Goal: Find specific page/section: Find specific page/section

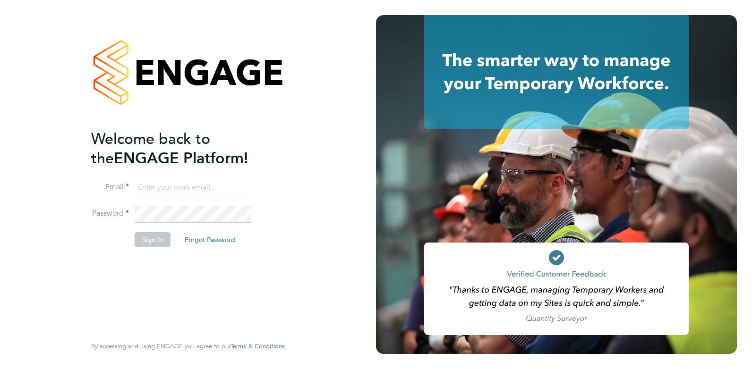
click at [195, 176] on ng-template "Welcome back to the ENGAGE Platform! Email Password Sign In Forgot Password" at bounding box center [183, 193] width 184 height 128
click at [194, 187] on input at bounding box center [193, 187] width 117 height 17
type input "samuel@omniapeople.com"
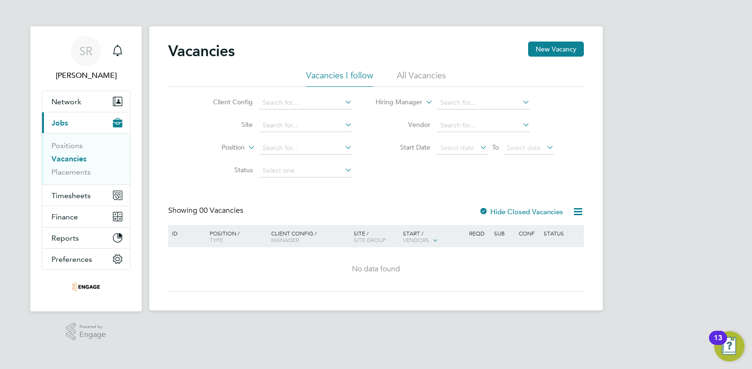
click at [417, 72] on li "All Vacancies" at bounding box center [421, 78] width 49 height 17
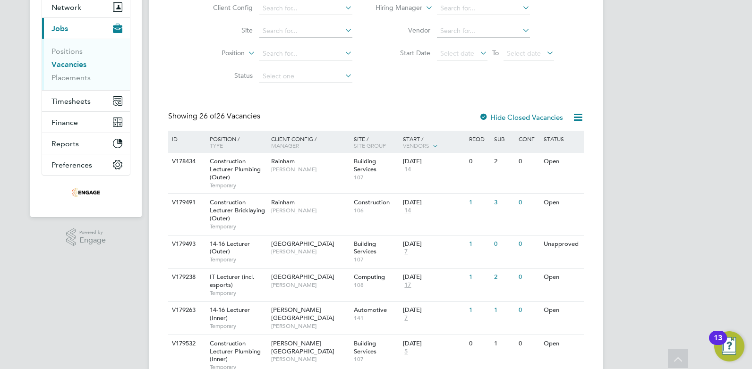
scroll to position [189, 0]
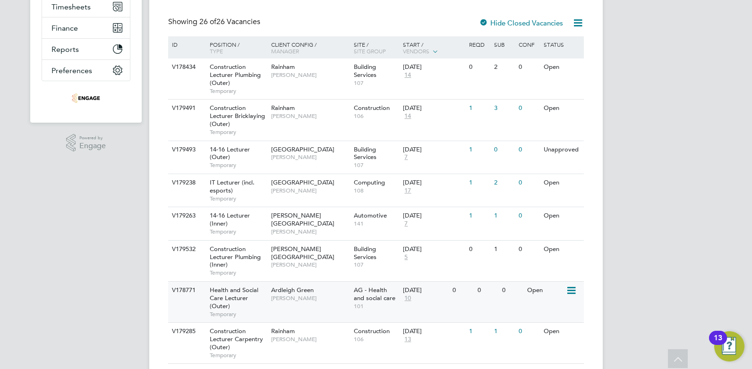
click at [249, 298] on div "Health and Social Care Lecturer (Outer) Temporary" at bounding box center [236, 302] width 66 height 41
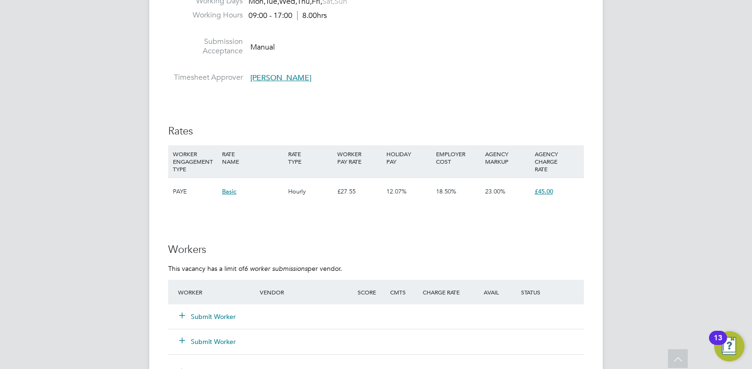
scroll to position [1511, 0]
